Goal: Task Accomplishment & Management: Use online tool/utility

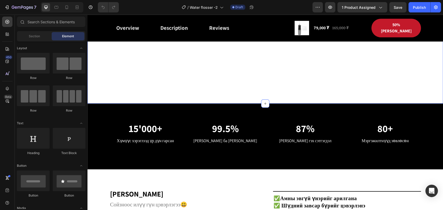
scroll to position [461, 0]
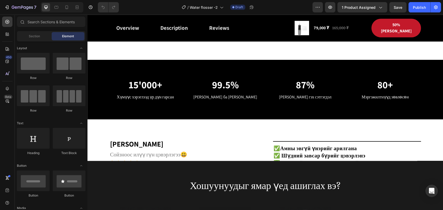
click at [65, 11] on div at bounding box center [62, 7] width 43 height 10
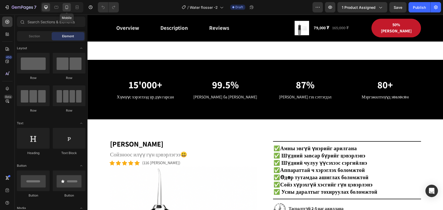
click at [65, 11] on div at bounding box center [67, 7] width 8 height 8
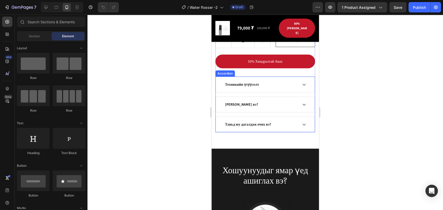
scroll to position [865, 0]
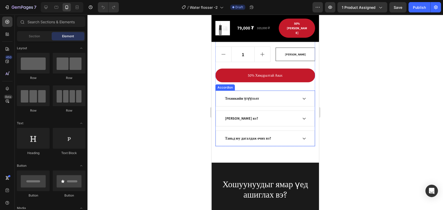
click at [302, 100] on icon at bounding box center [304, 99] width 4 height 4
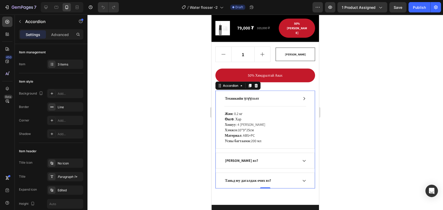
click at [302, 100] on icon at bounding box center [304, 99] width 4 height 4
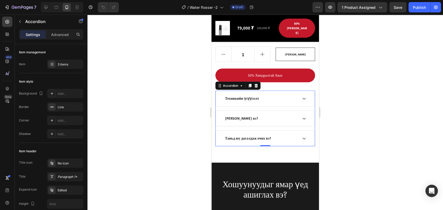
click at [302, 100] on icon at bounding box center [304, 99] width 4 height 4
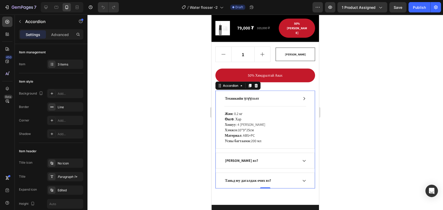
click at [302, 100] on icon at bounding box center [304, 99] width 4 height 4
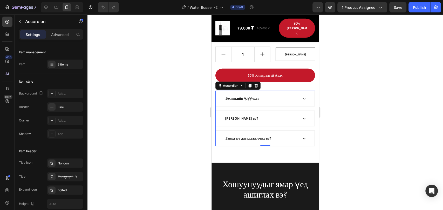
click at [306, 118] on div "[PERSON_NAME] вэ?" at bounding box center [265, 118] width 99 height 15
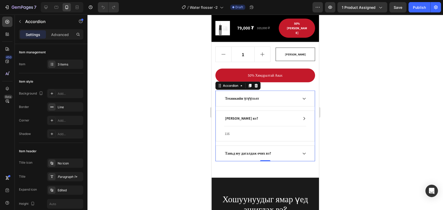
click at [304, 117] on div "[PERSON_NAME] вэ?" at bounding box center [265, 118] width 99 height 15
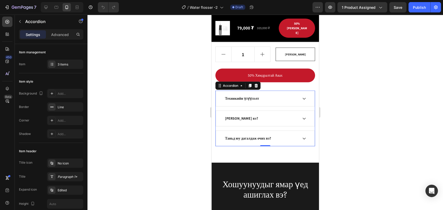
click at [305, 139] on div "Таньд юу дагалдаж очих вэ?" at bounding box center [265, 138] width 99 height 15
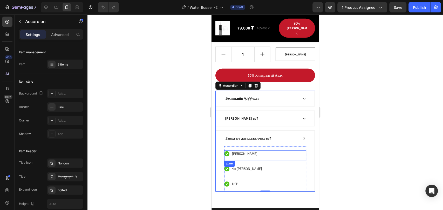
click at [295, 156] on div "Icon [PERSON_NAME] Text block Row" at bounding box center [265, 156] width 82 height 11
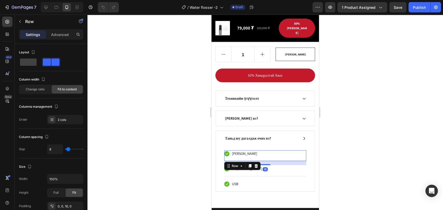
click at [182, 141] on div at bounding box center [265, 113] width 356 height 196
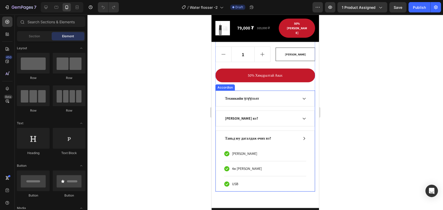
click at [286, 137] on div "Таньд юу дагалдаж очих вэ?" at bounding box center [261, 138] width 74 height 7
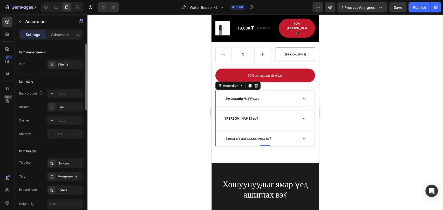
click at [71, 70] on div "Item management Item 3 items" at bounding box center [51, 58] width 64 height 29
click at [71, 68] on div "3 items" at bounding box center [65, 64] width 36 height 9
click at [190, 121] on div at bounding box center [265, 113] width 356 height 196
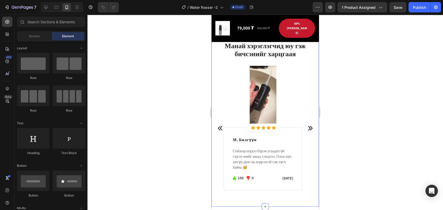
scroll to position [1442, 0]
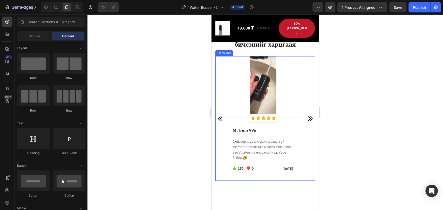
click at [308, 119] on icon "Carousel Next Arrow" at bounding box center [310, 119] width 6 height 6
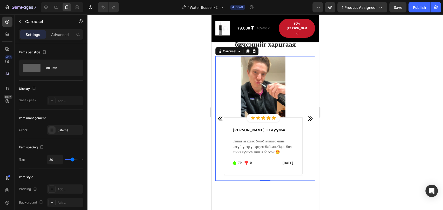
click at [308, 119] on icon "Carousel Next Arrow" at bounding box center [310, 119] width 6 height 6
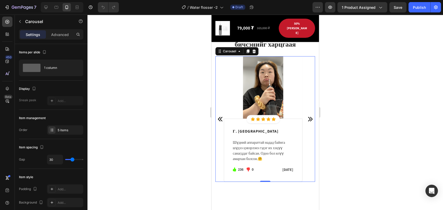
click at [308, 117] on icon "Carousel Next Arrow" at bounding box center [310, 119] width 4 height 4
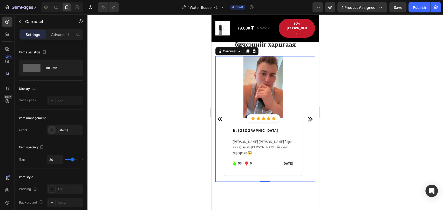
click at [308, 117] on icon "Carousel Next Arrow" at bounding box center [310, 119] width 4 height 4
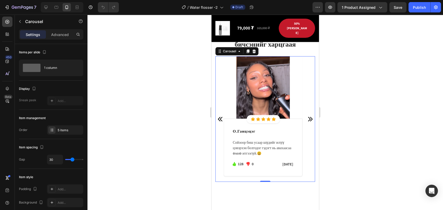
click at [308, 120] on icon "Carousel Next Arrow" at bounding box center [310, 119] width 4 height 4
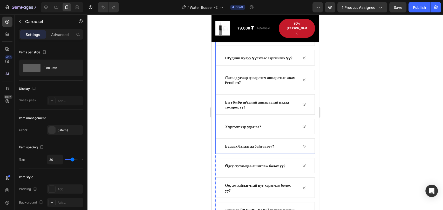
scroll to position [1965, 0]
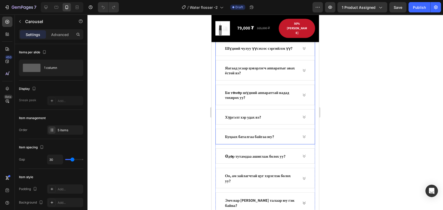
click at [297, 136] on div "Буцаах баталгаа байгаа юу?" at bounding box center [265, 137] width 99 height 16
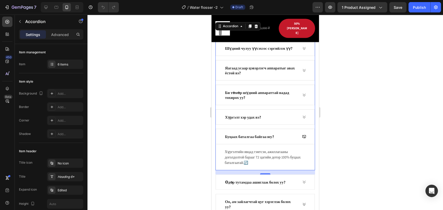
click at [302, 135] on icon at bounding box center [304, 137] width 4 height 4
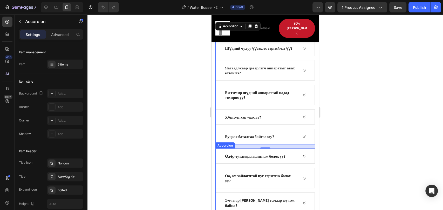
scroll to position [1908, 0]
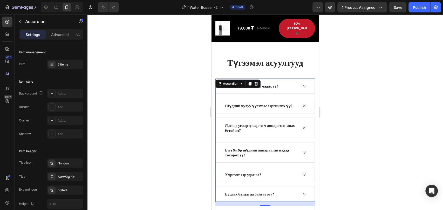
click at [302, 104] on icon at bounding box center [304, 106] width 4 height 4
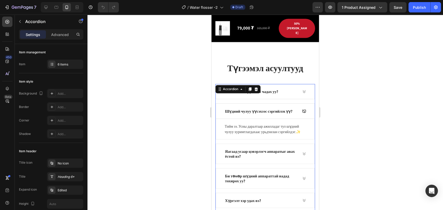
click at [302, 109] on icon at bounding box center [304, 111] width 4 height 4
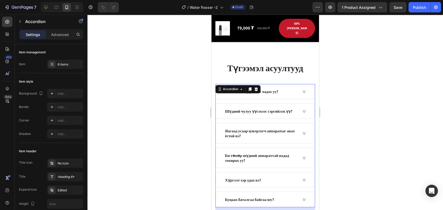
click at [348, 94] on div at bounding box center [265, 113] width 356 height 196
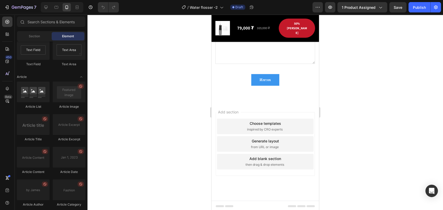
scroll to position [1405, 0]
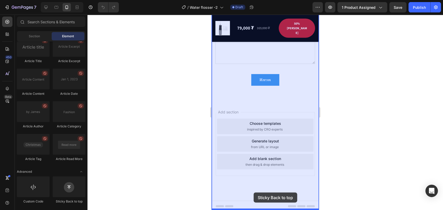
drag, startPoint x: 284, startPoint y: 207, endPoint x: 254, endPoint y: 193, distance: 33.9
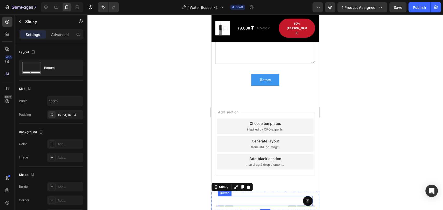
click at [295, 201] on div "Button" at bounding box center [265, 201] width 95 height 10
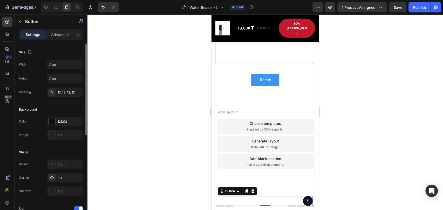
scroll to position [176, 0]
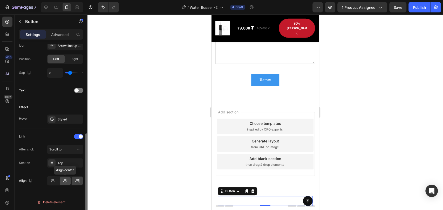
click at [63, 181] on icon at bounding box center [65, 181] width 4 height 5
click at [331, 128] on div at bounding box center [265, 113] width 356 height 196
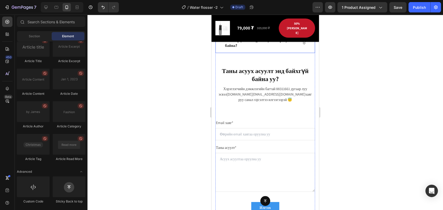
scroll to position [2254, 0]
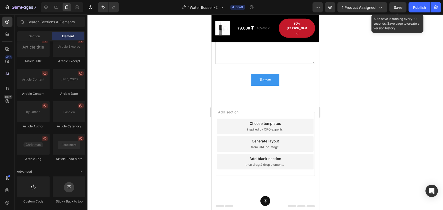
click at [398, 7] on span "Save" at bounding box center [398, 7] width 9 height 4
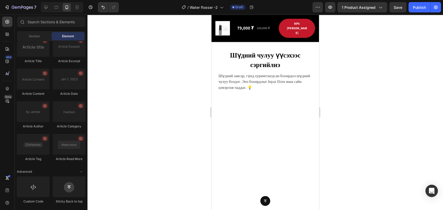
scroll to position [0, 0]
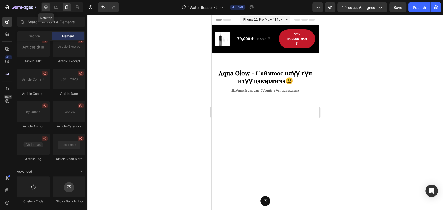
click at [46, 8] on icon at bounding box center [45, 7] width 3 height 3
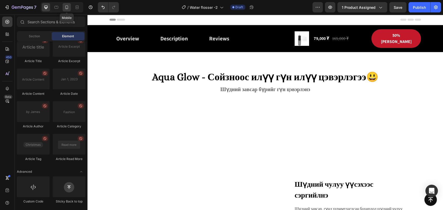
click at [69, 8] on icon at bounding box center [66, 7] width 5 height 5
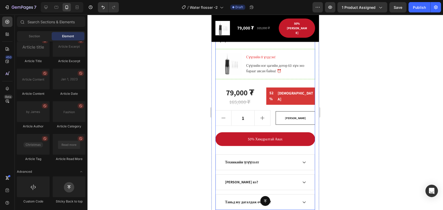
scroll to position [865, 0]
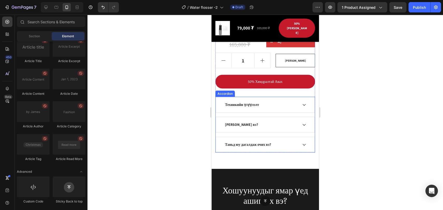
click at [302, 123] on icon at bounding box center [304, 125] width 4 height 4
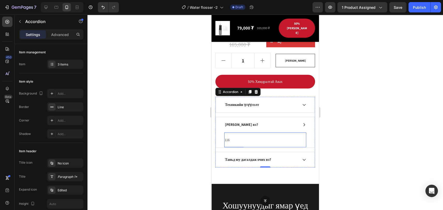
click at [233, 138] on p "116" at bounding box center [265, 140] width 81 height 5
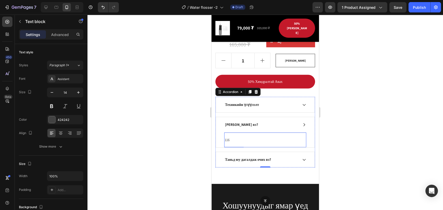
click at [233, 138] on p "116" at bounding box center [265, 140] width 81 height 5
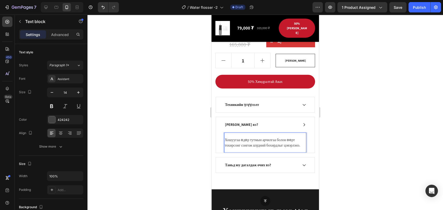
click at [377, 148] on div at bounding box center [265, 113] width 356 height 196
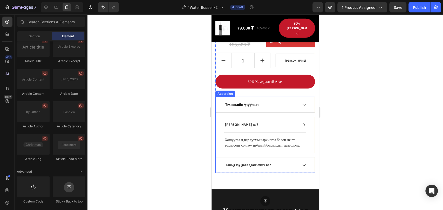
click at [303, 124] on icon at bounding box center [304, 125] width 2 height 3
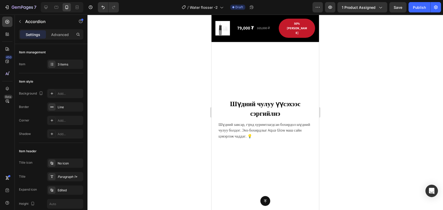
scroll to position [0, 0]
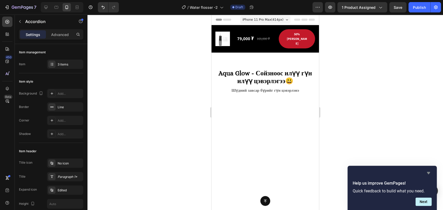
click at [429, 172] on icon "Hide survey" at bounding box center [428, 173] width 3 height 2
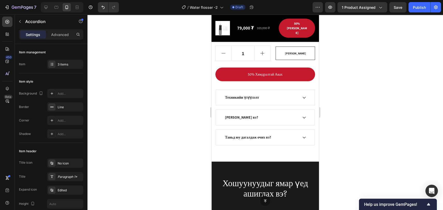
scroll to position [865, 0]
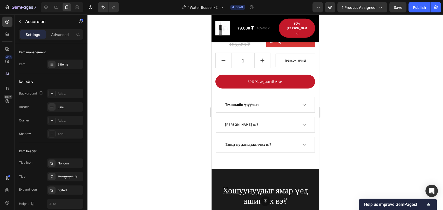
click at [302, 103] on icon at bounding box center [304, 105] width 4 height 4
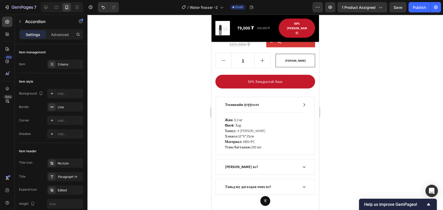
click at [302, 103] on icon at bounding box center [304, 105] width 4 height 4
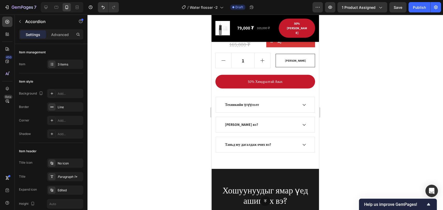
click at [299, 117] on div "[PERSON_NAME] вэ?" at bounding box center [265, 124] width 99 height 15
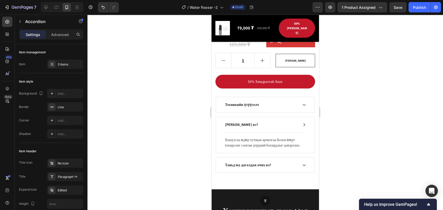
click at [299, 117] on div "[PERSON_NAME] вэ?" at bounding box center [265, 124] width 99 height 15
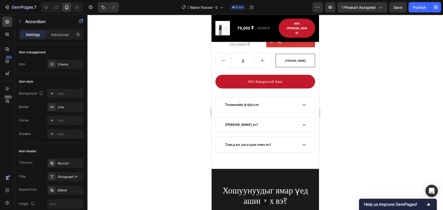
click at [299, 142] on div "Таньд юу дагалдаж очих вэ?" at bounding box center [265, 144] width 99 height 15
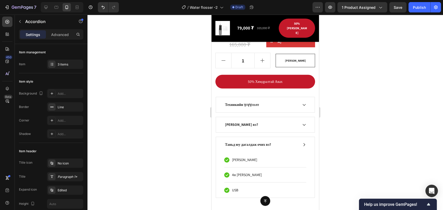
click at [299, 141] on div "Таньд юу дагалдаж очих вэ?" at bounding box center [265, 144] width 99 height 15
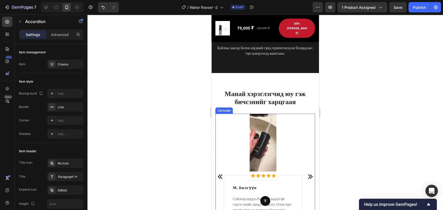
scroll to position [1442, 0]
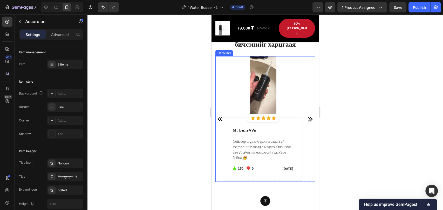
click at [307, 113] on div "Image Icon Icon Icon Icon Icon Icon List Hoz Row Row М. Билгүүн Text Block Сойз…" at bounding box center [265, 119] width 100 height 126
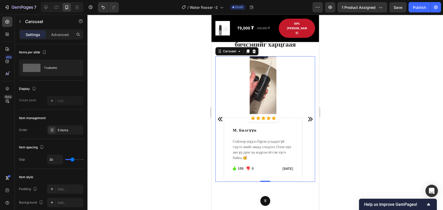
click at [307, 119] on icon "Carousel Next Arrow" at bounding box center [310, 119] width 6 height 6
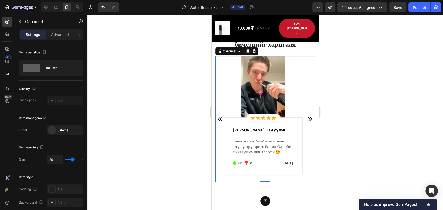
click at [307, 119] on icon "Carousel Next Arrow" at bounding box center [310, 119] width 6 height 6
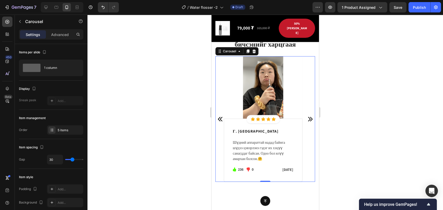
click at [307, 119] on icon "Carousel Next Arrow" at bounding box center [310, 119] width 6 height 6
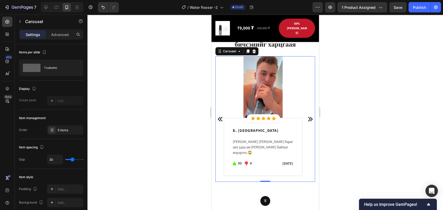
click at [307, 119] on icon "Carousel Next Arrow" at bounding box center [310, 119] width 6 height 6
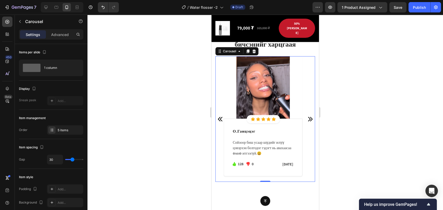
click at [307, 119] on icon "Carousel Next Arrow" at bounding box center [310, 119] width 6 height 6
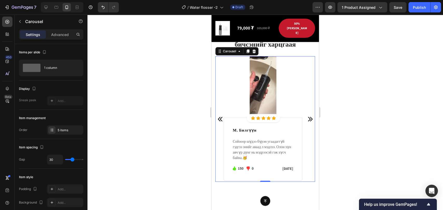
click at [307, 119] on icon "Carousel Next Arrow" at bounding box center [310, 119] width 6 height 6
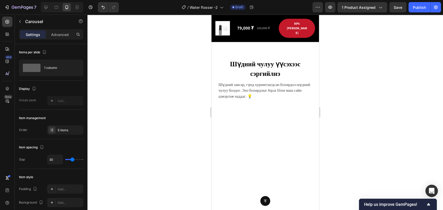
scroll to position [0, 0]
